Goal: Task Accomplishment & Management: Manage account settings

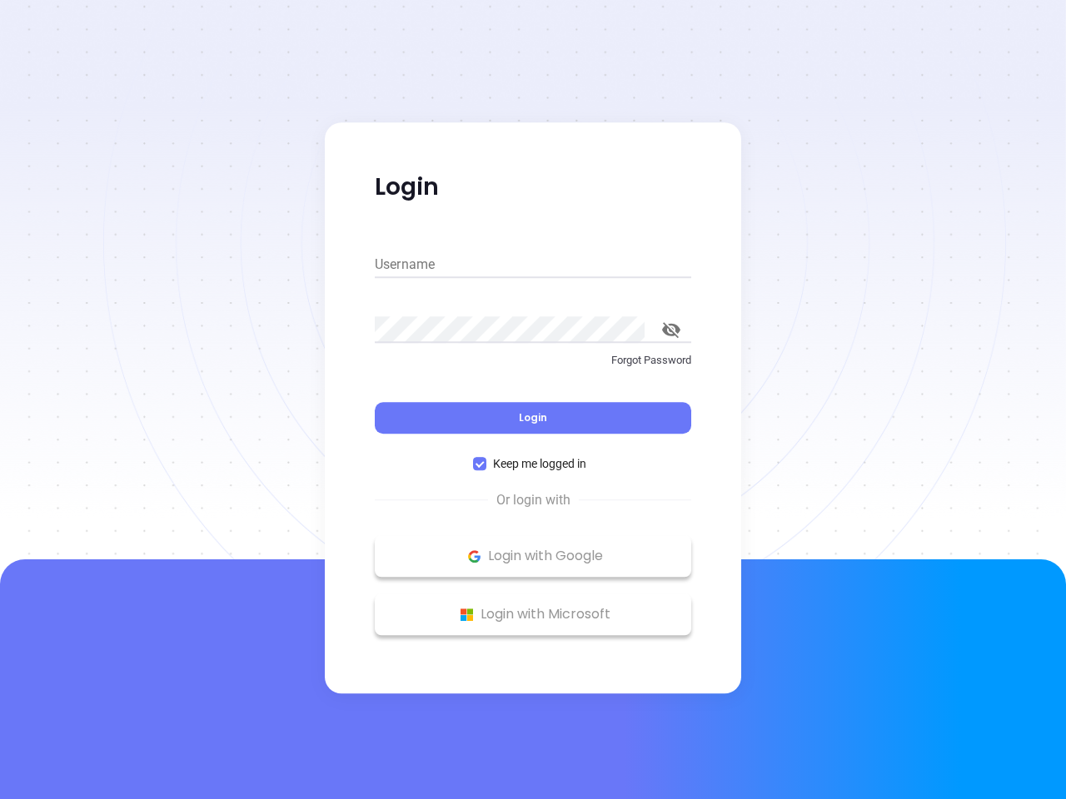
click at [533, 400] on div "Login" at bounding box center [533, 408] width 316 height 52
click at [533, 265] on input "Username" at bounding box center [533, 264] width 316 height 27
click at [671, 330] on icon "toggle password visibility" at bounding box center [671, 330] width 18 height 16
click at [533, 418] on span "Login" at bounding box center [533, 417] width 28 height 14
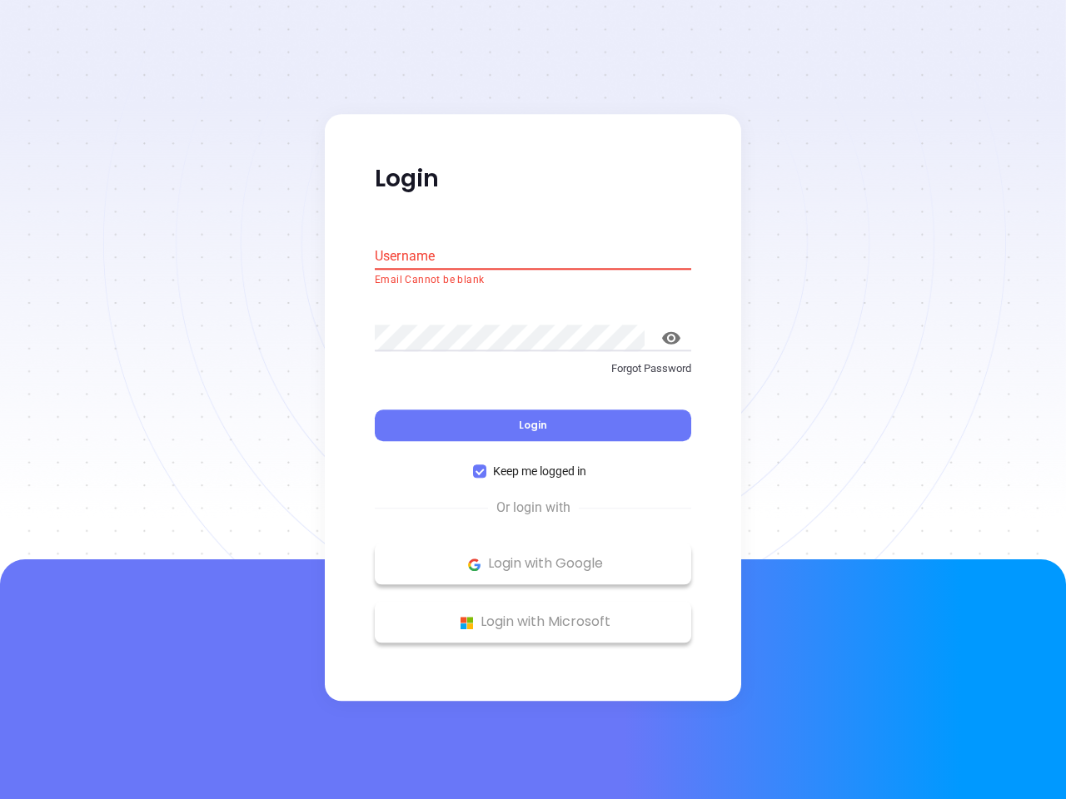
click at [533, 464] on span "Keep me logged in" at bounding box center [539, 472] width 107 height 18
click at [486, 465] on input "Keep me logged in" at bounding box center [479, 471] width 13 height 13
checkbox input "false"
click at [533, 556] on p "Login with Google" at bounding box center [533, 564] width 300 height 25
click at [533, 614] on p "Login with Microsoft" at bounding box center [533, 622] width 300 height 25
